Goal: Find specific page/section: Find specific page/section

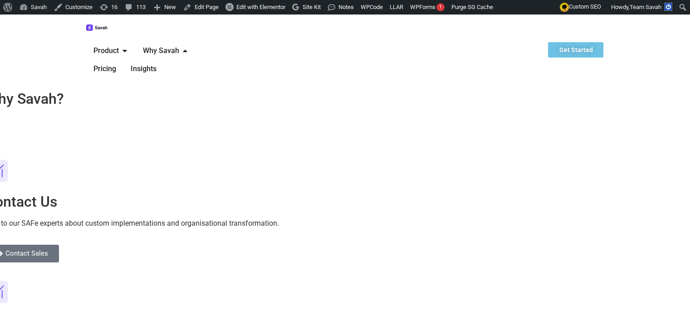
click at [48, 250] on span "Contact Sales" at bounding box center [26, 253] width 43 height 7
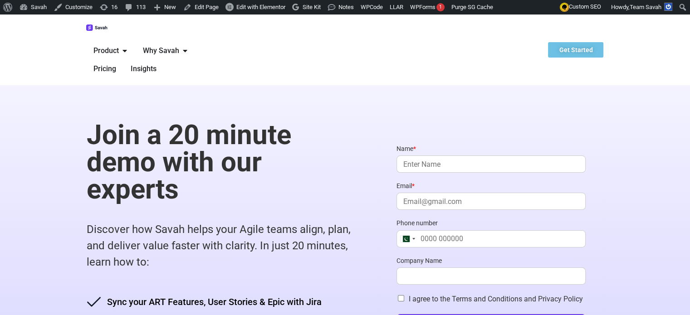
click at [86, 24] on img at bounding box center [97, 27] width 22 height 7
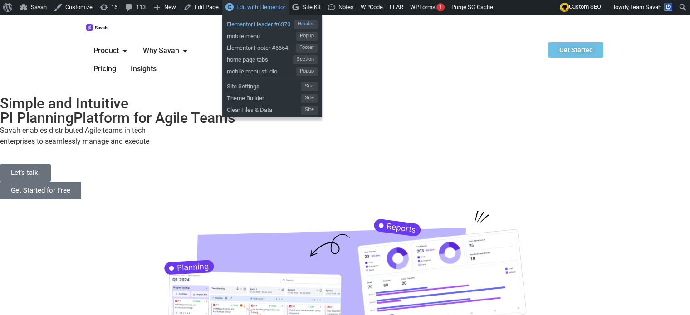
click at [263, 24] on span "Elementor Header #6370" at bounding box center [260, 23] width 67 height 12
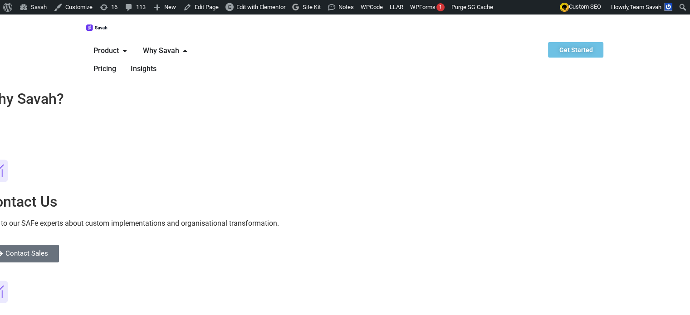
drag, startPoint x: 0, startPoint y: 0, endPoint x: 215, endPoint y: 30, distance: 217.1
click at [179, 45] on span "Why Savah" at bounding box center [161, 50] width 36 height 11
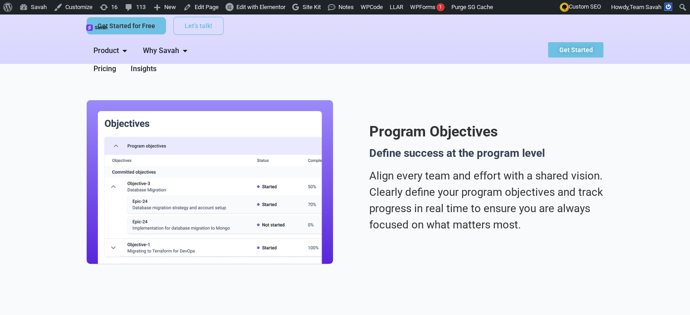
scroll to position [216, 0]
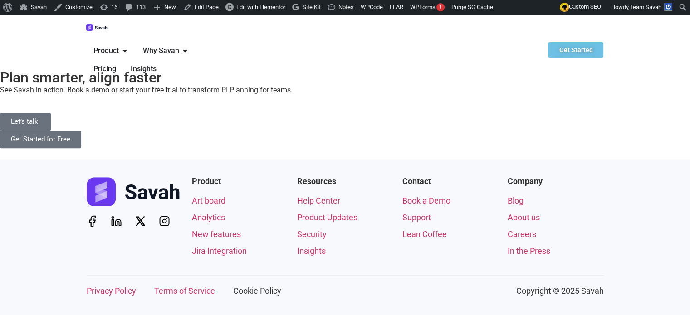
scroll to position [1231, 0]
